Goal: Task Accomplishment & Management: Manage account settings

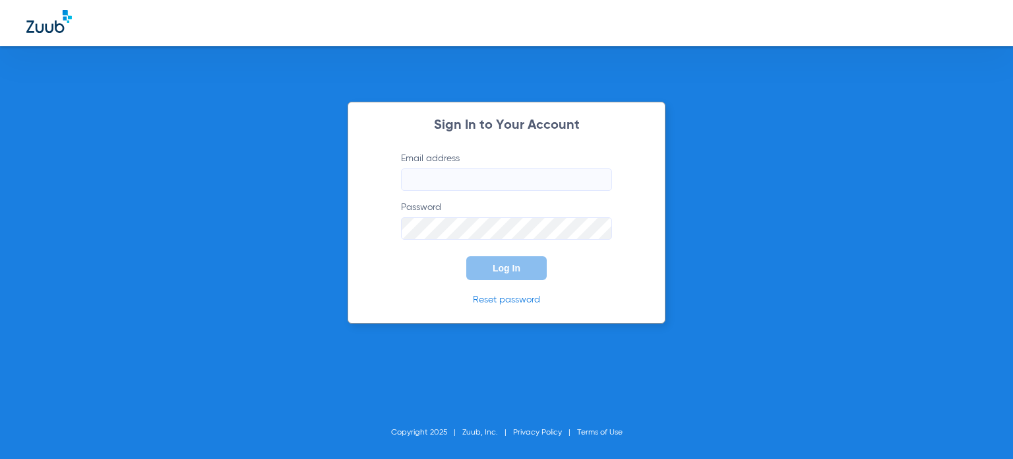
type input "[PERSON_NAME][EMAIL_ADDRESS][PERSON_NAME][DOMAIN_NAME]"
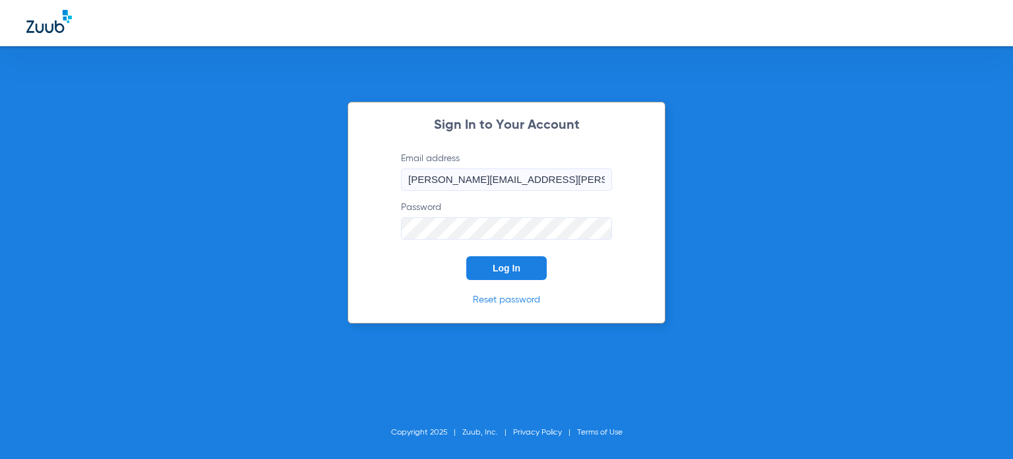
click at [509, 263] on span "Log In" at bounding box center [507, 268] width 28 height 11
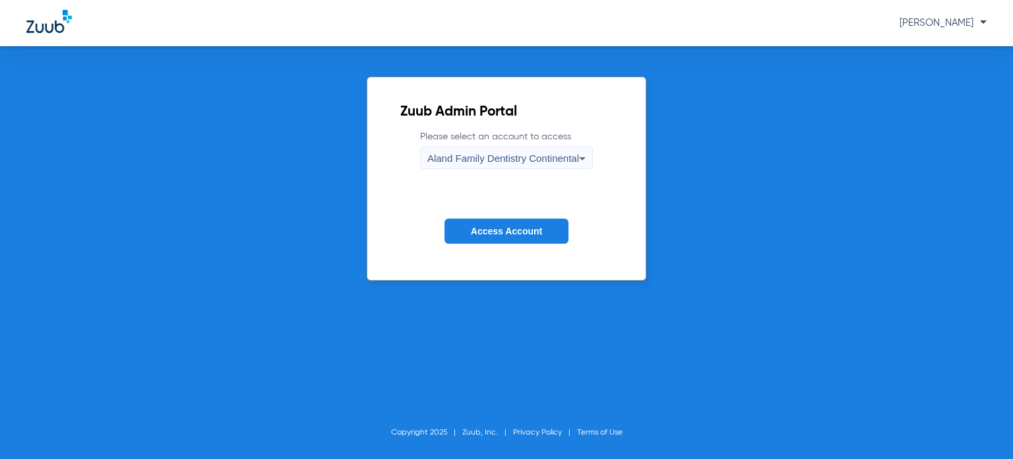
click at [462, 164] on div "Aland Family Dentistry Continental" at bounding box center [504, 158] width 152 height 22
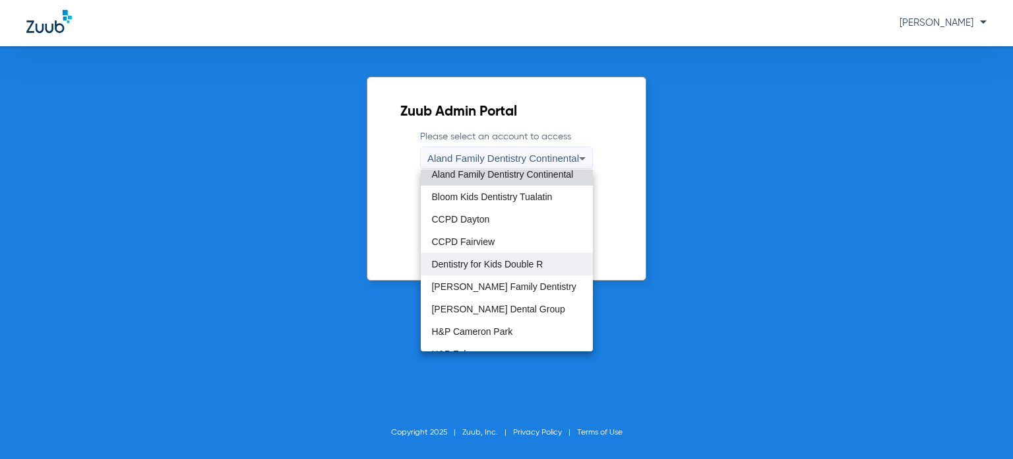
scroll to position [7, 0]
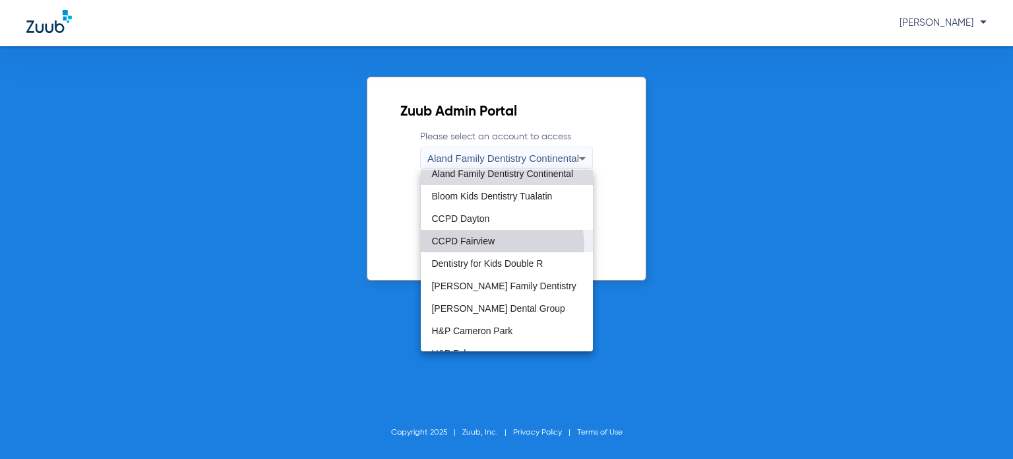
click at [493, 245] on mat-option "CCPD Fairview" at bounding box center [507, 241] width 172 height 22
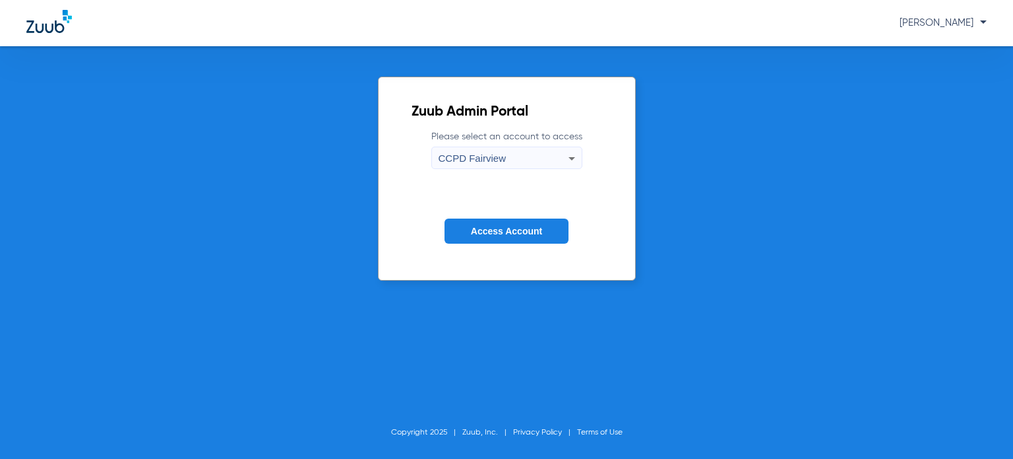
click at [486, 234] on span "Access Account" at bounding box center [506, 231] width 71 height 11
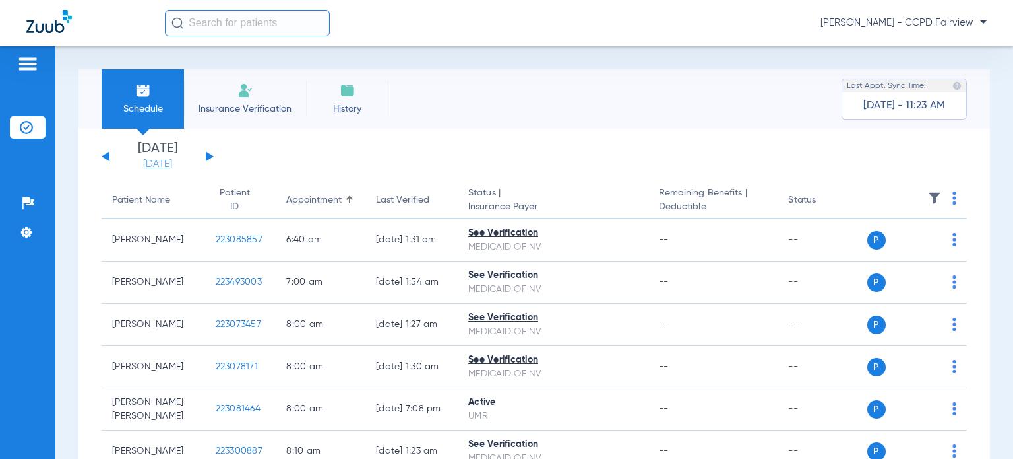
click at [179, 168] on link "[DATE]" at bounding box center [157, 164] width 79 height 13
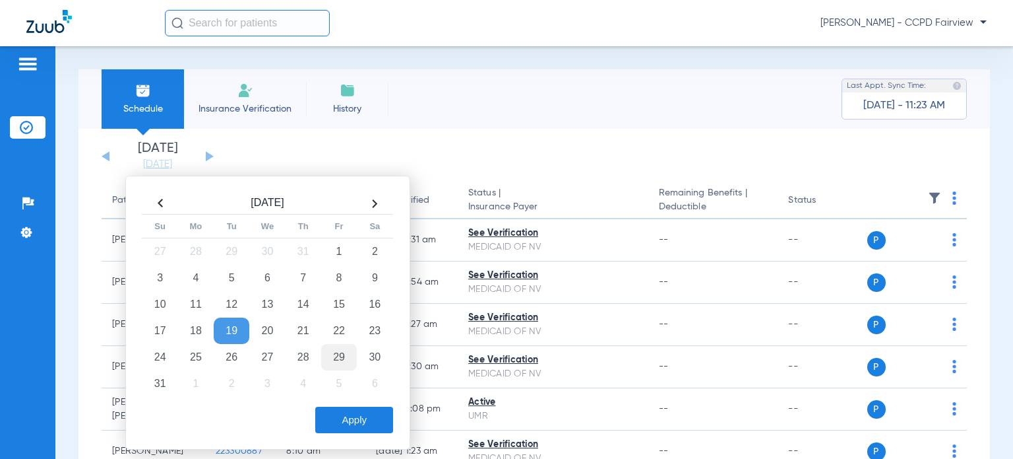
click at [343, 355] on td "29" at bounding box center [339, 357] width 36 height 26
click at [341, 430] on button "Apply" at bounding box center [354, 419] width 78 height 26
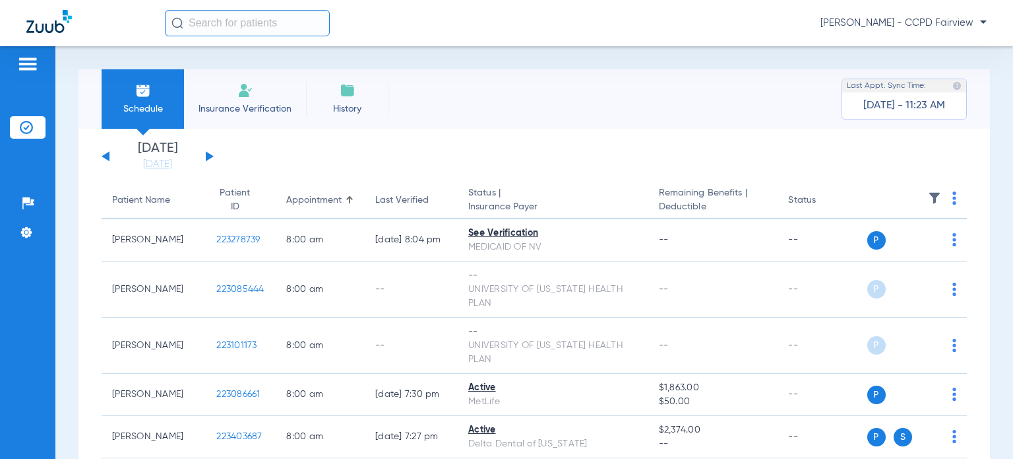
click at [913, 22] on span "[PERSON_NAME] - CCPD Fairview" at bounding box center [904, 22] width 166 height 13
click at [909, 42] on span "Account Selection" at bounding box center [938, 46] width 74 height 9
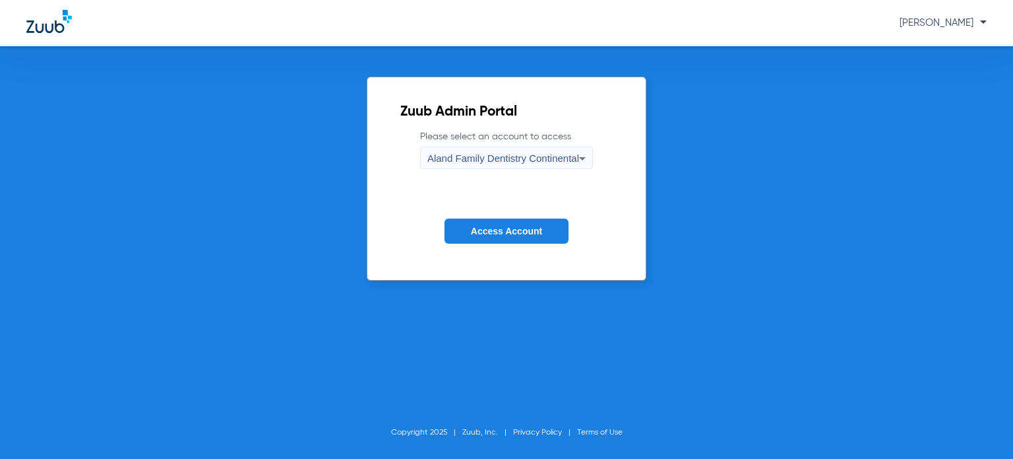
click at [575, 155] on icon at bounding box center [583, 158] width 16 height 16
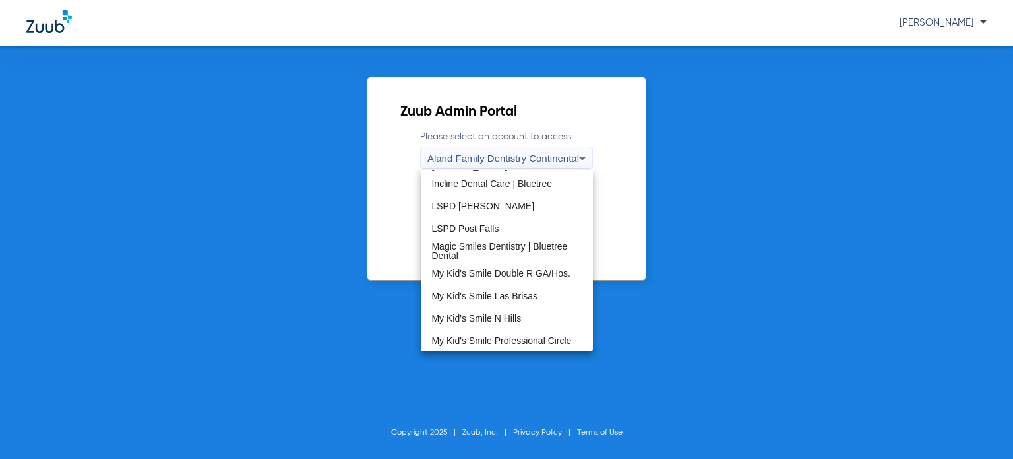
scroll to position [239, 0]
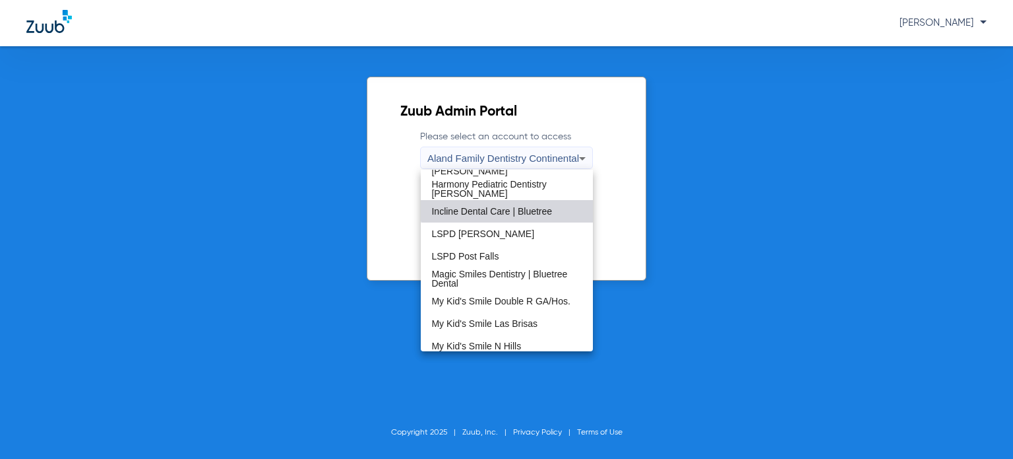
click at [515, 201] on mat-option "Incline Dental Care | Bluetree" at bounding box center [507, 211] width 172 height 22
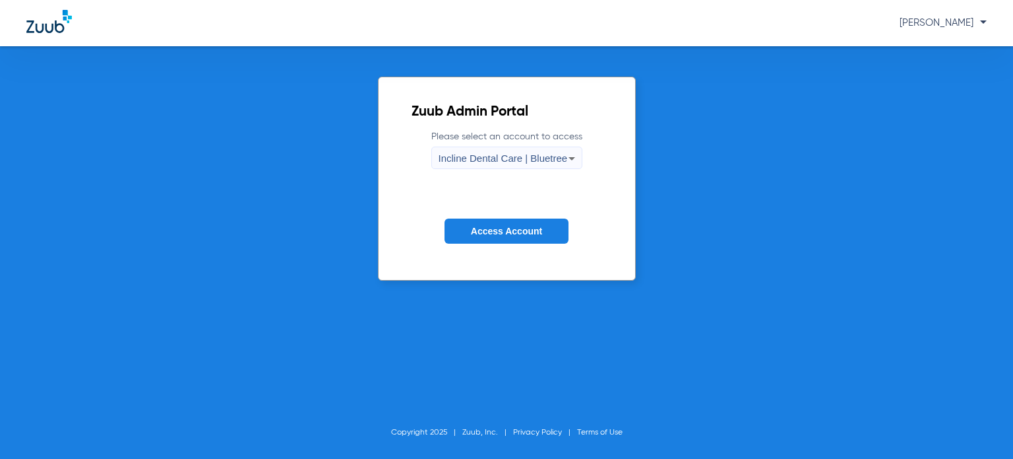
click at [495, 231] on span "Access Account" at bounding box center [506, 231] width 71 height 11
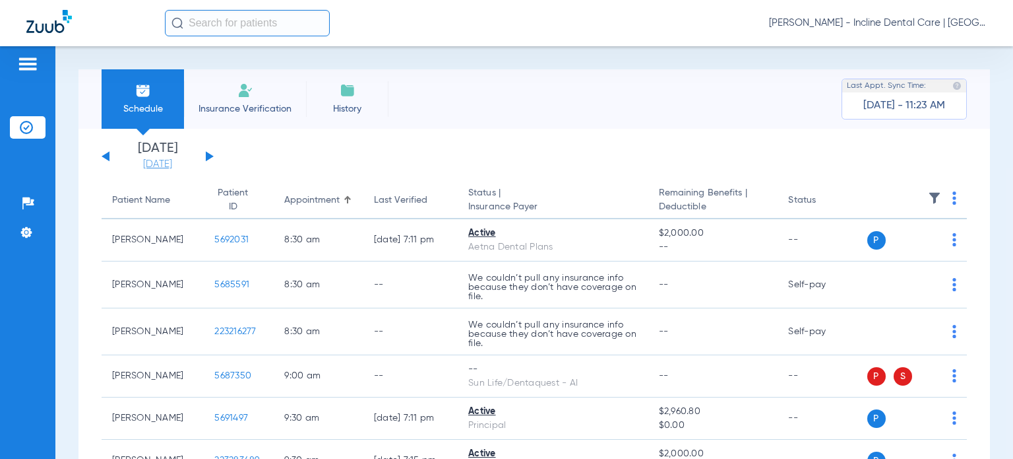
click at [179, 163] on link "[DATE]" at bounding box center [157, 164] width 79 height 13
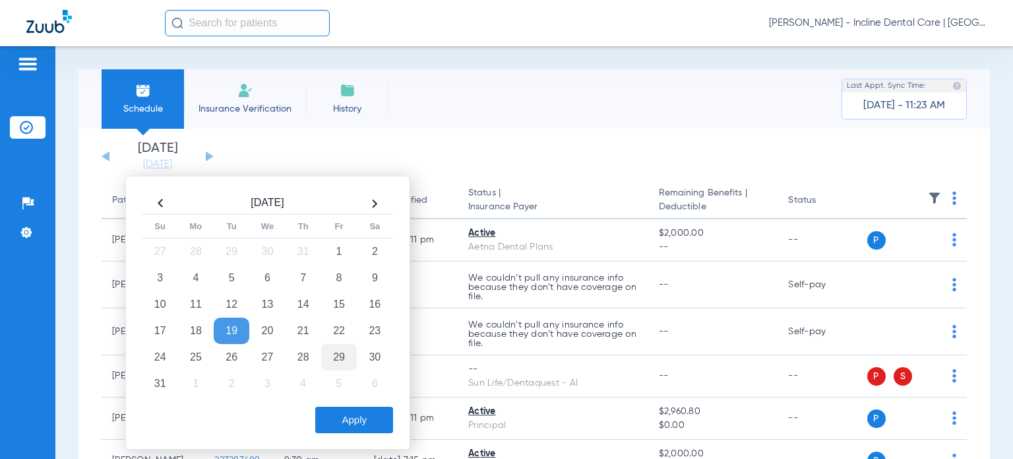
click at [340, 353] on td "29" at bounding box center [339, 357] width 36 height 26
click at [346, 420] on button "Apply" at bounding box center [354, 419] width 78 height 26
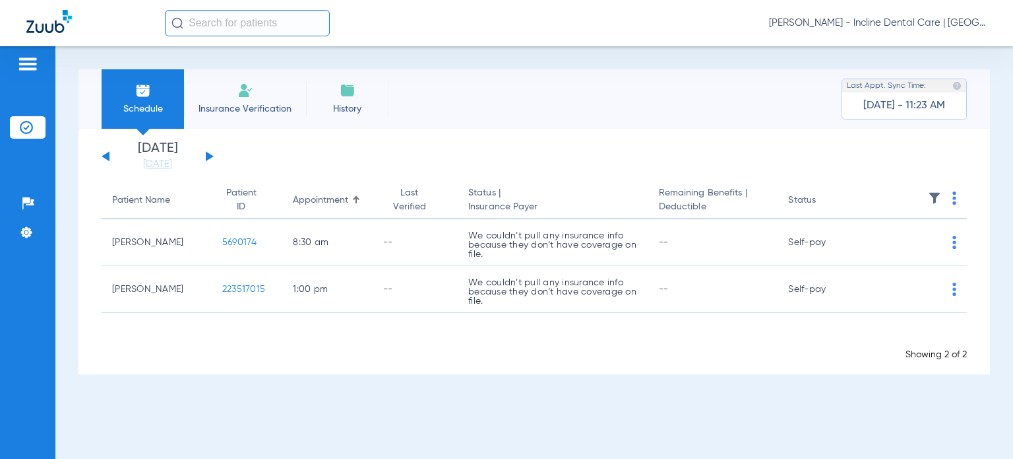
click at [108, 158] on button at bounding box center [106, 156] width 8 height 10
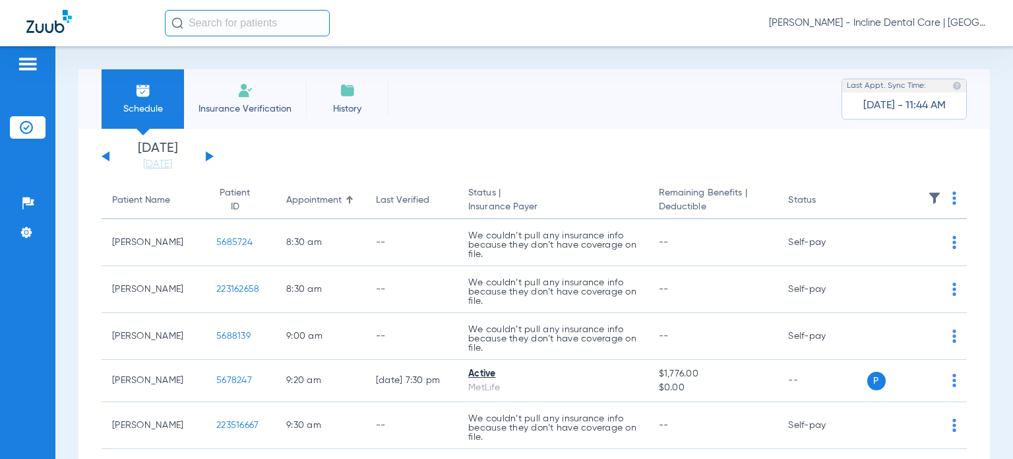
click at [887, 20] on span "[PERSON_NAME] - Incline Dental Care | [GEOGRAPHIC_DATA]" at bounding box center [878, 22] width 218 height 13
click at [897, 48] on button "Account Selection" at bounding box center [937, 47] width 95 height 26
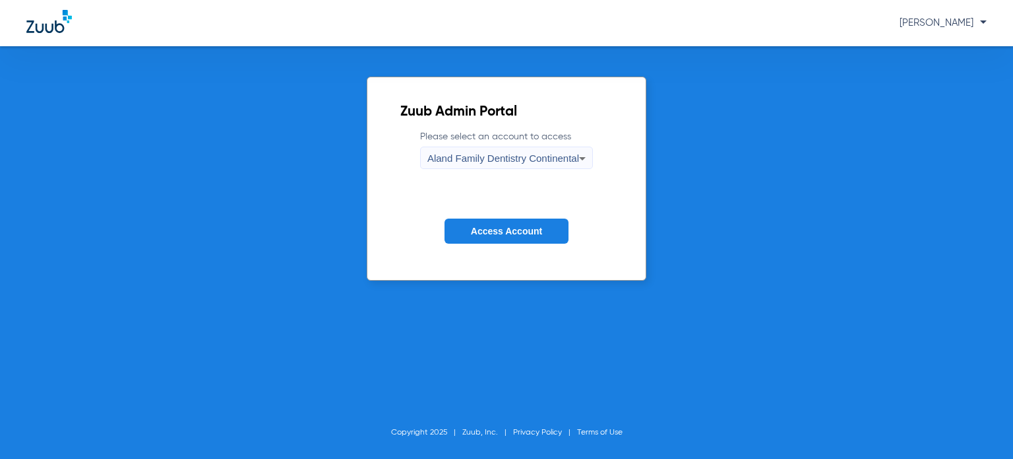
click at [562, 160] on span "Aland Family Dentistry Continental" at bounding box center [504, 157] width 152 height 11
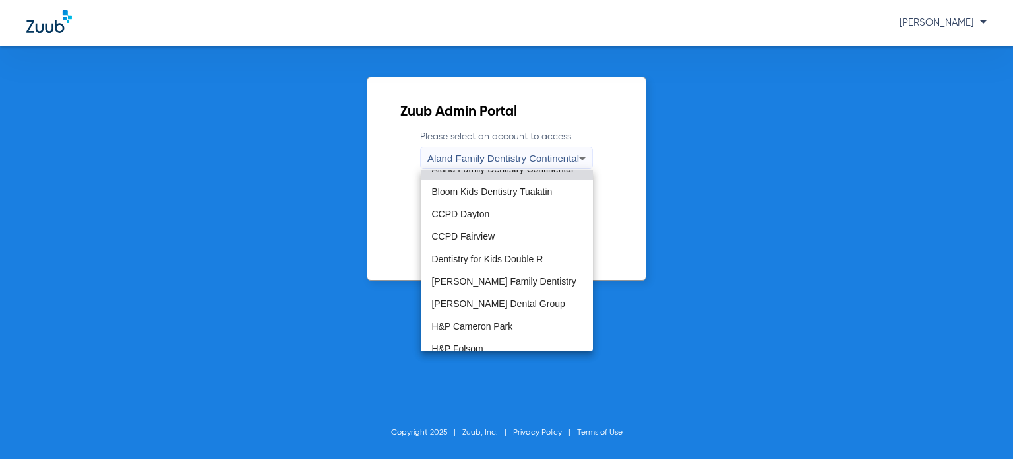
scroll to position [7, 0]
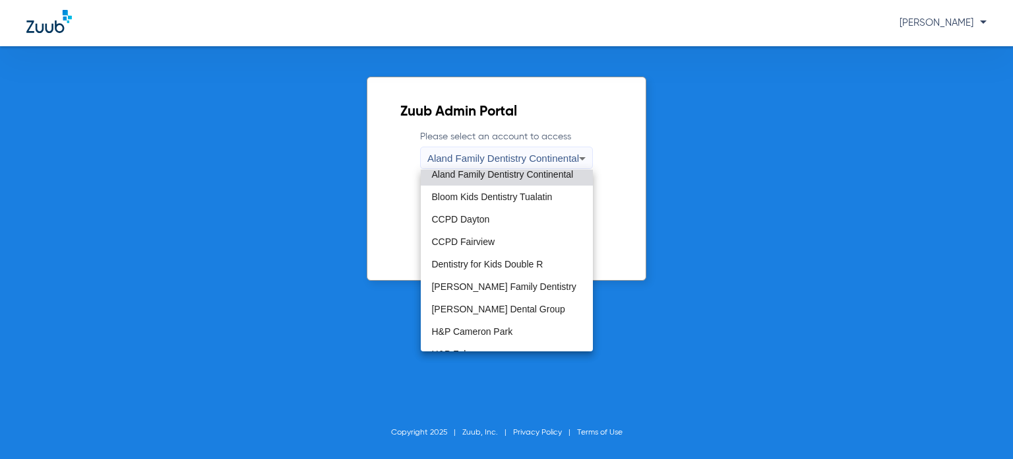
click at [302, 170] on div at bounding box center [506, 229] width 1013 height 459
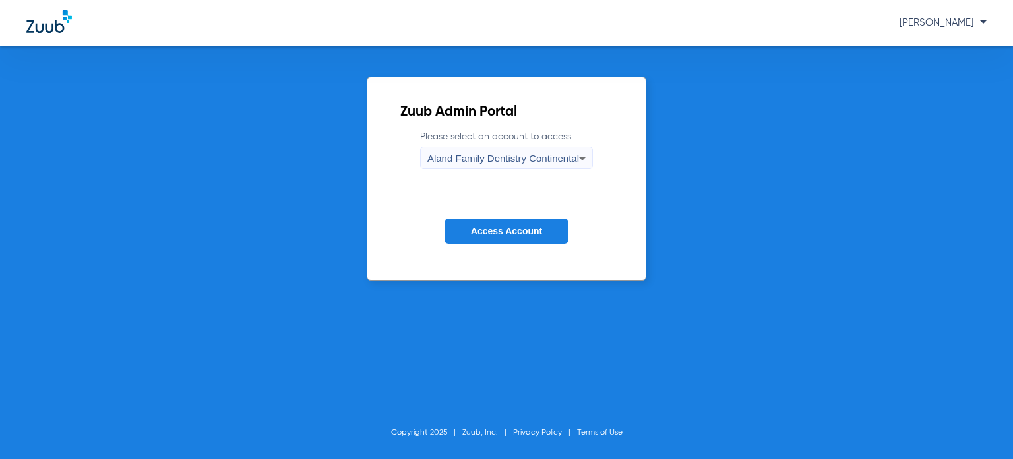
click at [573, 160] on span "Aland Family Dentistry Continental" at bounding box center [504, 157] width 152 height 11
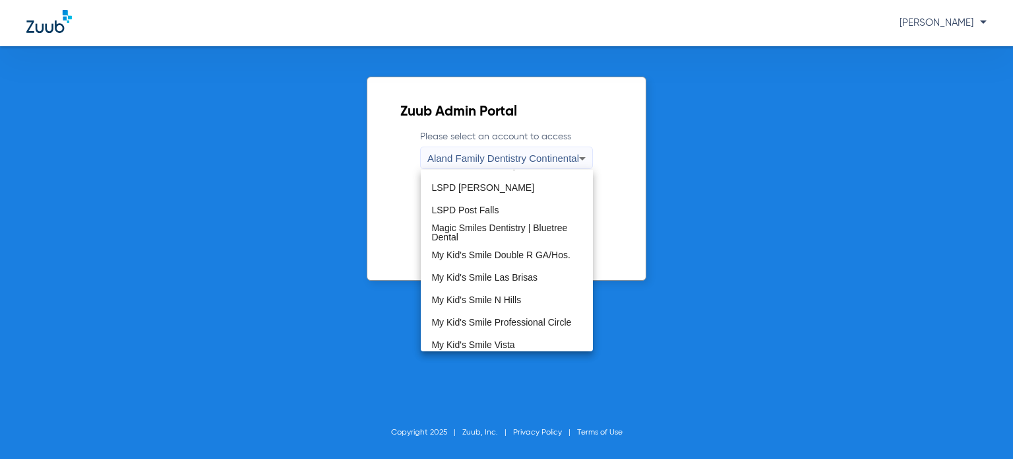
scroll to position [287, 0]
click at [518, 267] on mat-option "My Kid's Smile Las Brisas" at bounding box center [507, 275] width 172 height 22
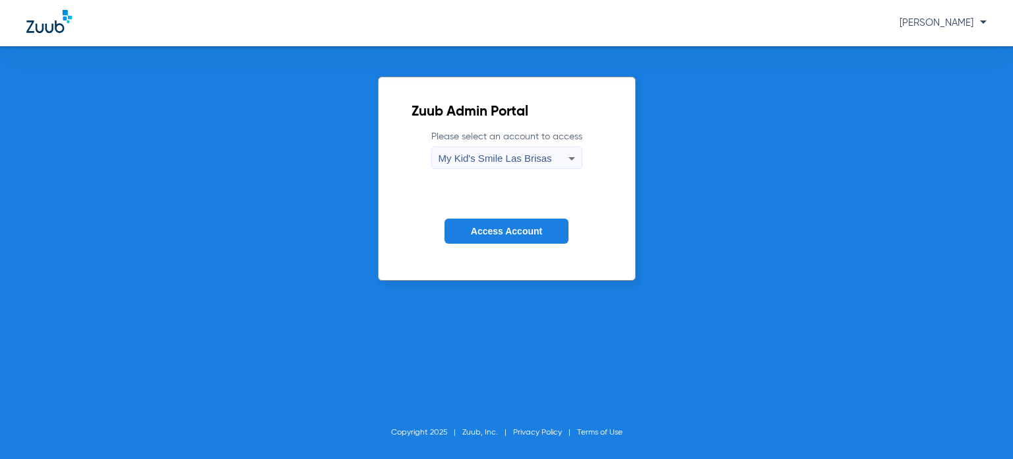
click at [505, 220] on button "Access Account" at bounding box center [507, 231] width 124 height 26
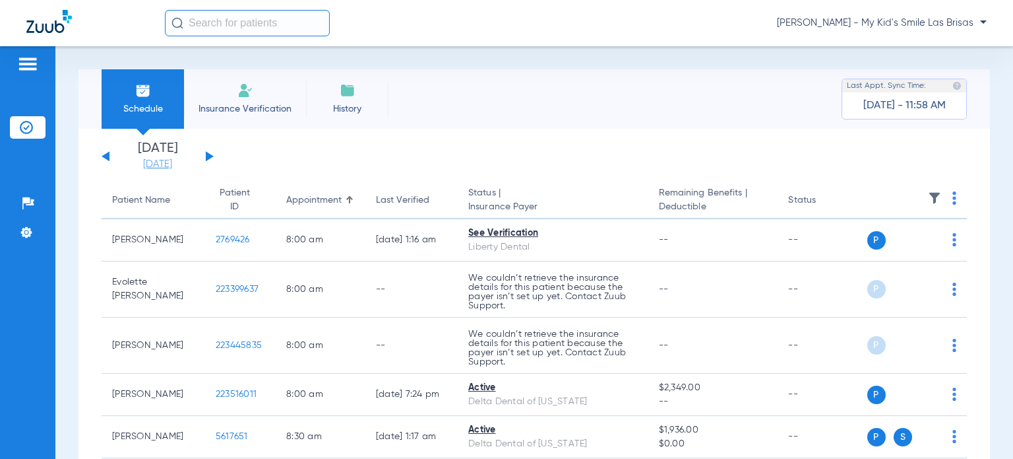
click at [167, 168] on link "[DATE]" at bounding box center [157, 164] width 79 height 13
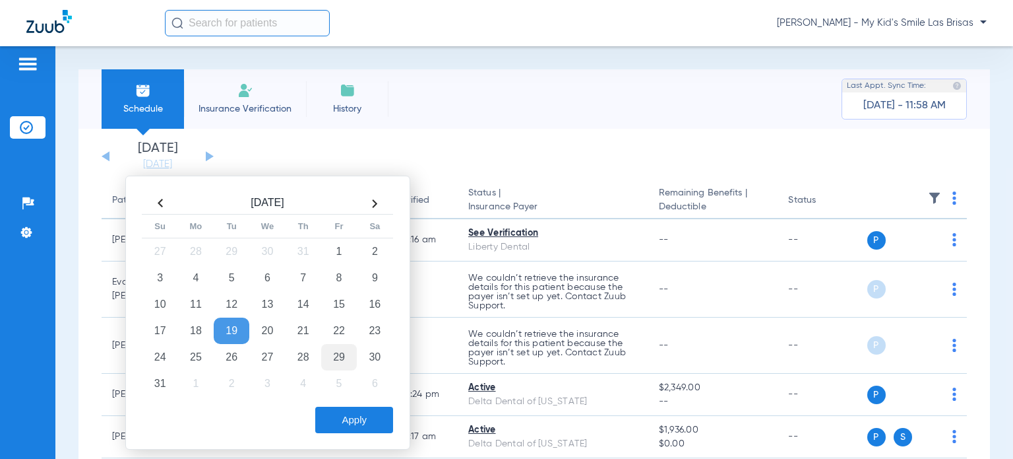
click at [342, 361] on td "29" at bounding box center [339, 357] width 36 height 26
click at [342, 419] on button "Apply" at bounding box center [354, 419] width 78 height 26
